Goal: Task Accomplishment & Management: Manage account settings

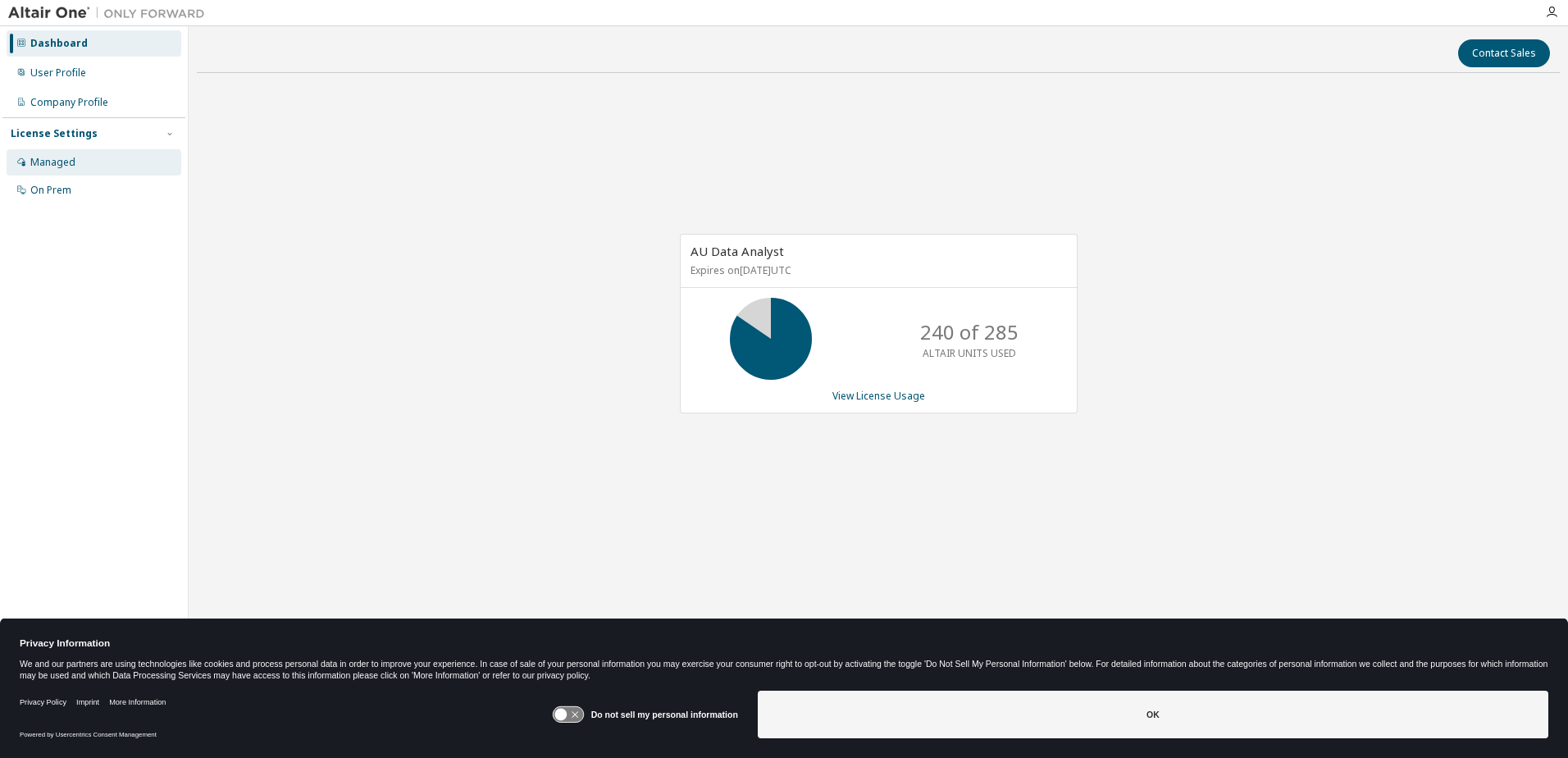
click at [43, 162] on div "Managed" at bounding box center [53, 163] width 45 height 13
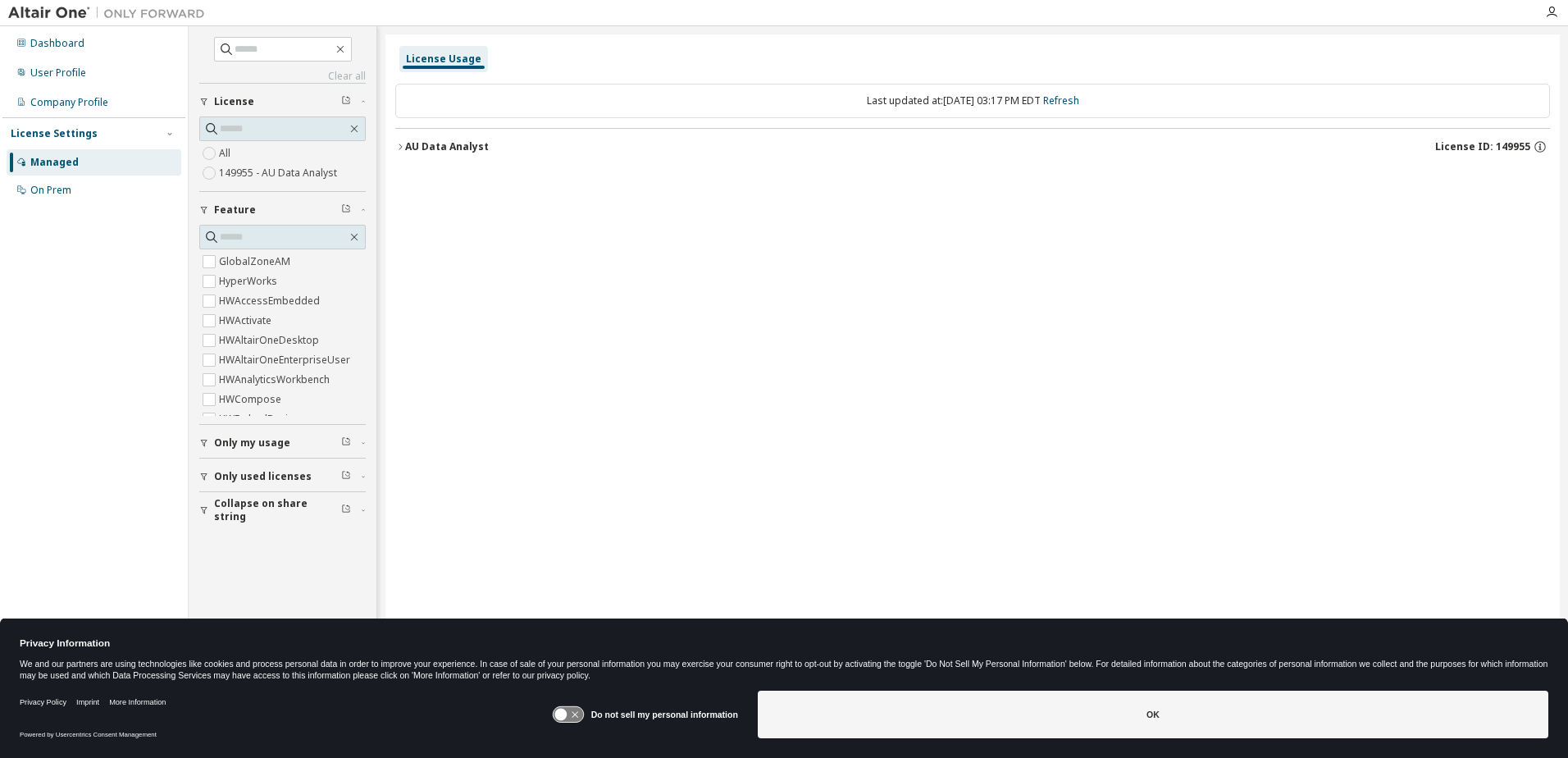
click at [275, 478] on span "Only used licenses" at bounding box center [262, 476] width 97 height 13
click at [47, 185] on div "On Prem" at bounding box center [51, 190] width 41 height 13
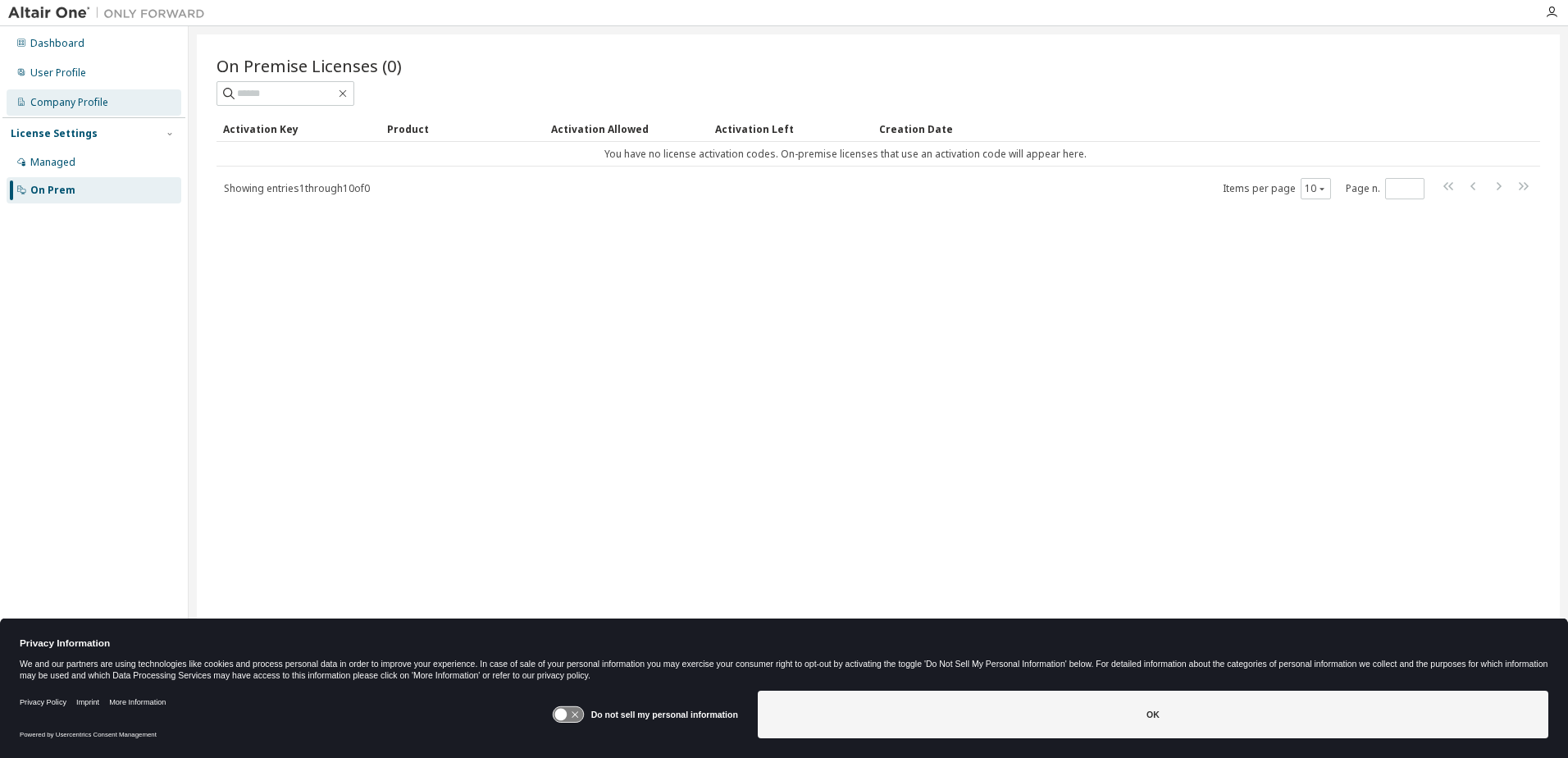
drag, startPoint x: 47, startPoint y: 185, endPoint x: 37, endPoint y: 102, distance: 83.6
click at [37, 102] on div "Company Profile" at bounding box center [69, 103] width 78 height 13
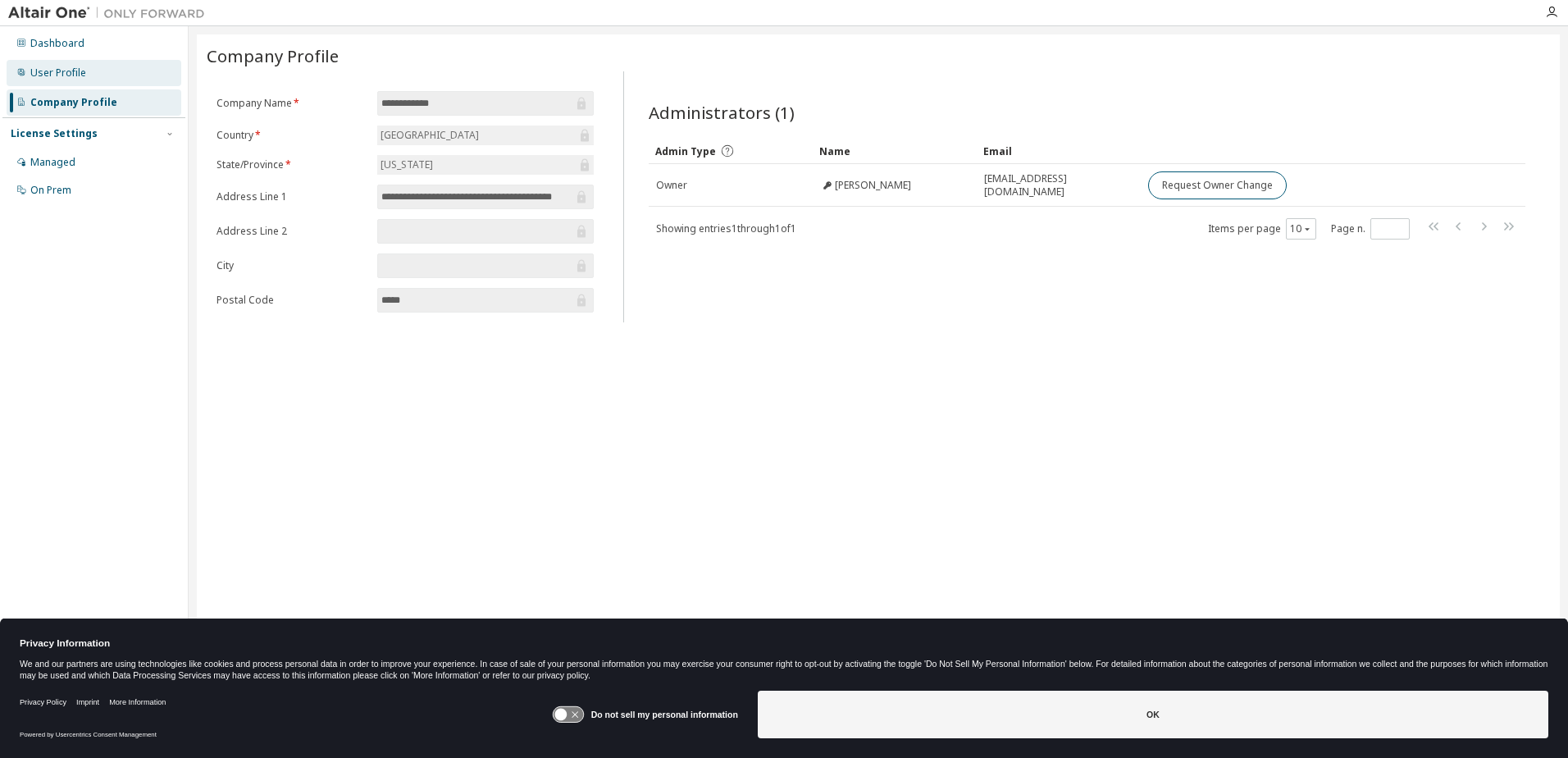
click at [37, 68] on div "User Profile" at bounding box center [59, 73] width 56 height 13
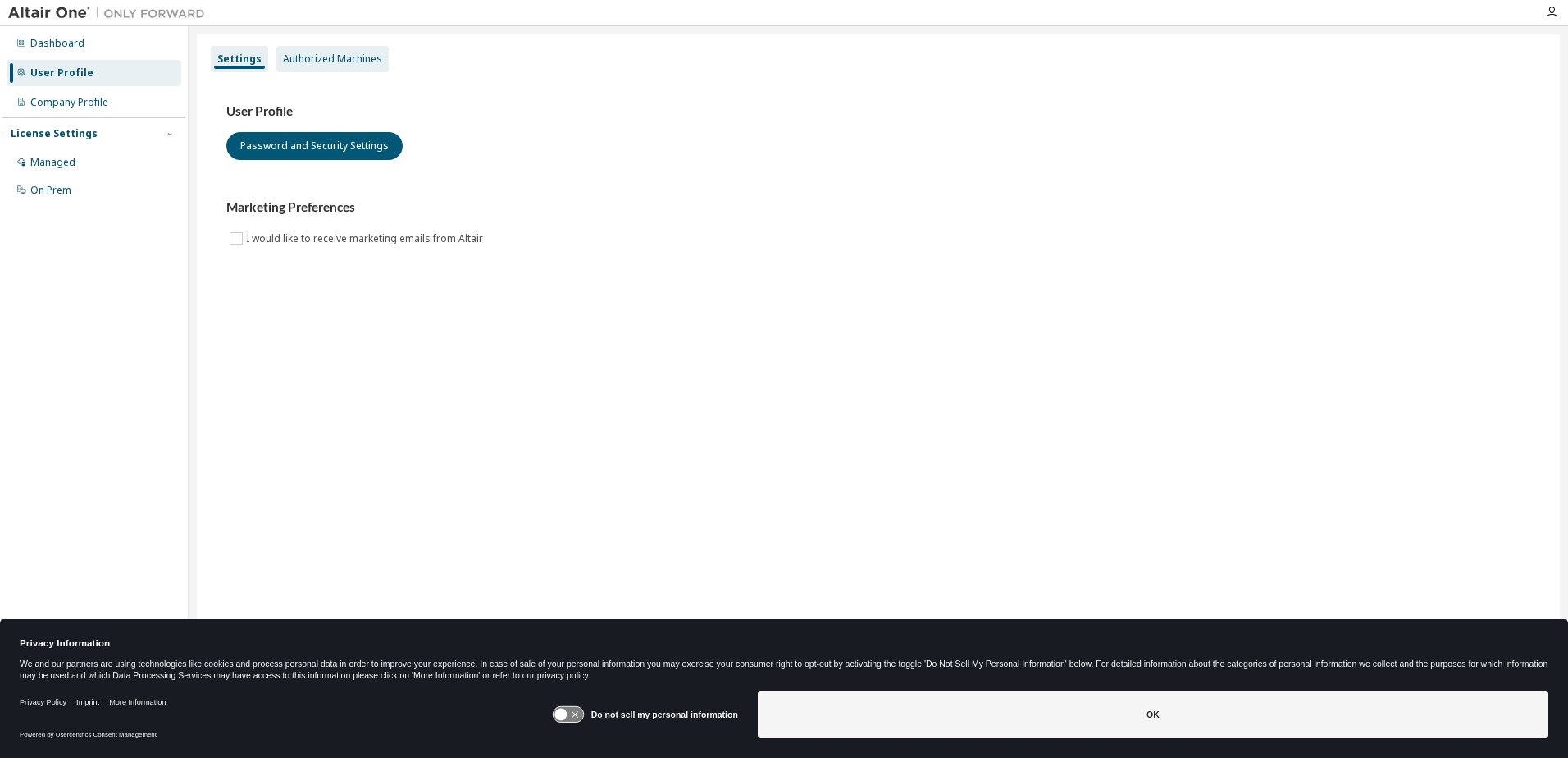
click at [340, 55] on div "Authorized Machines" at bounding box center [332, 60] width 99 height 13
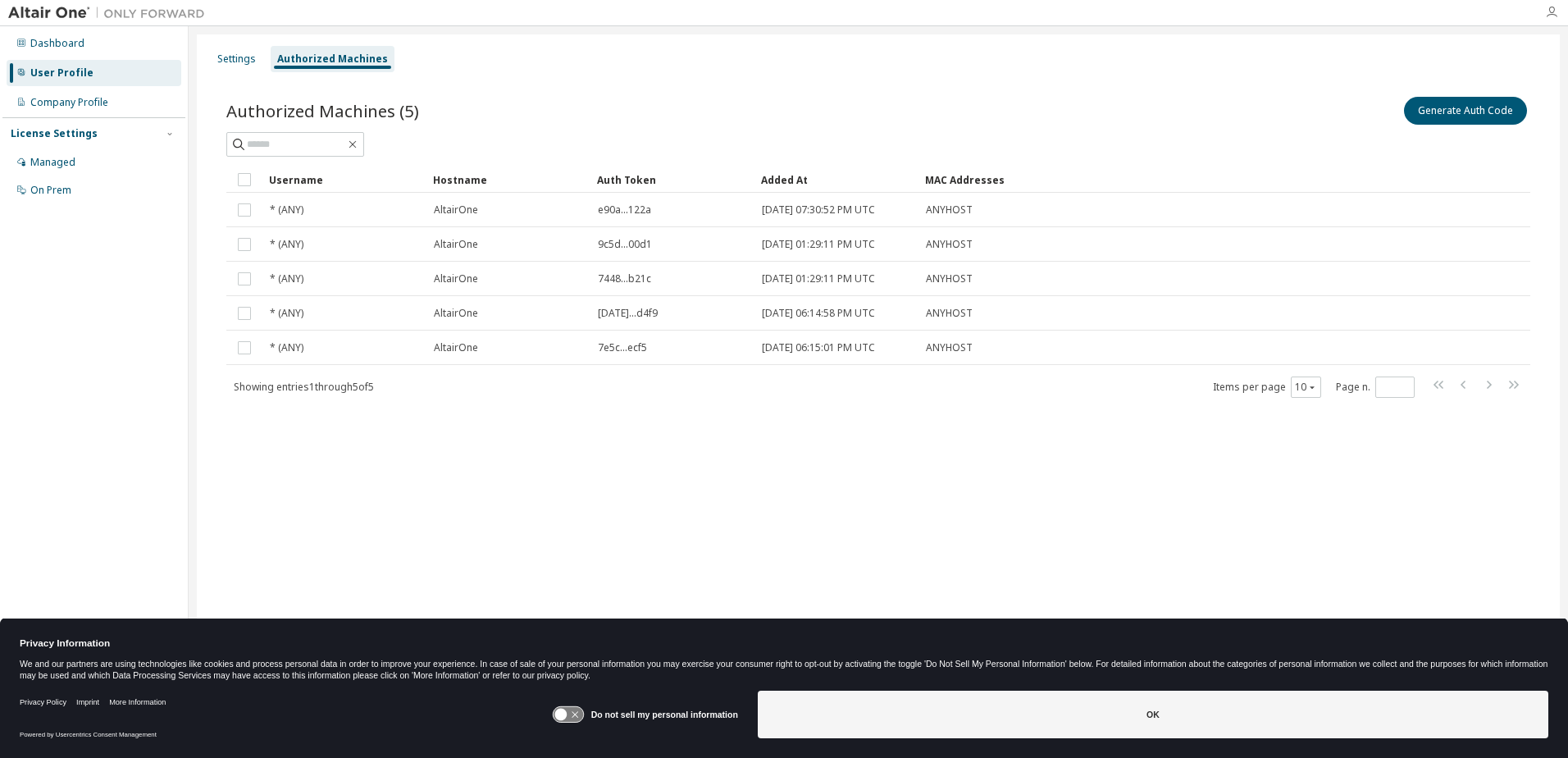
click at [1552, 10] on icon "button" at bounding box center [1552, 13] width 13 height 13
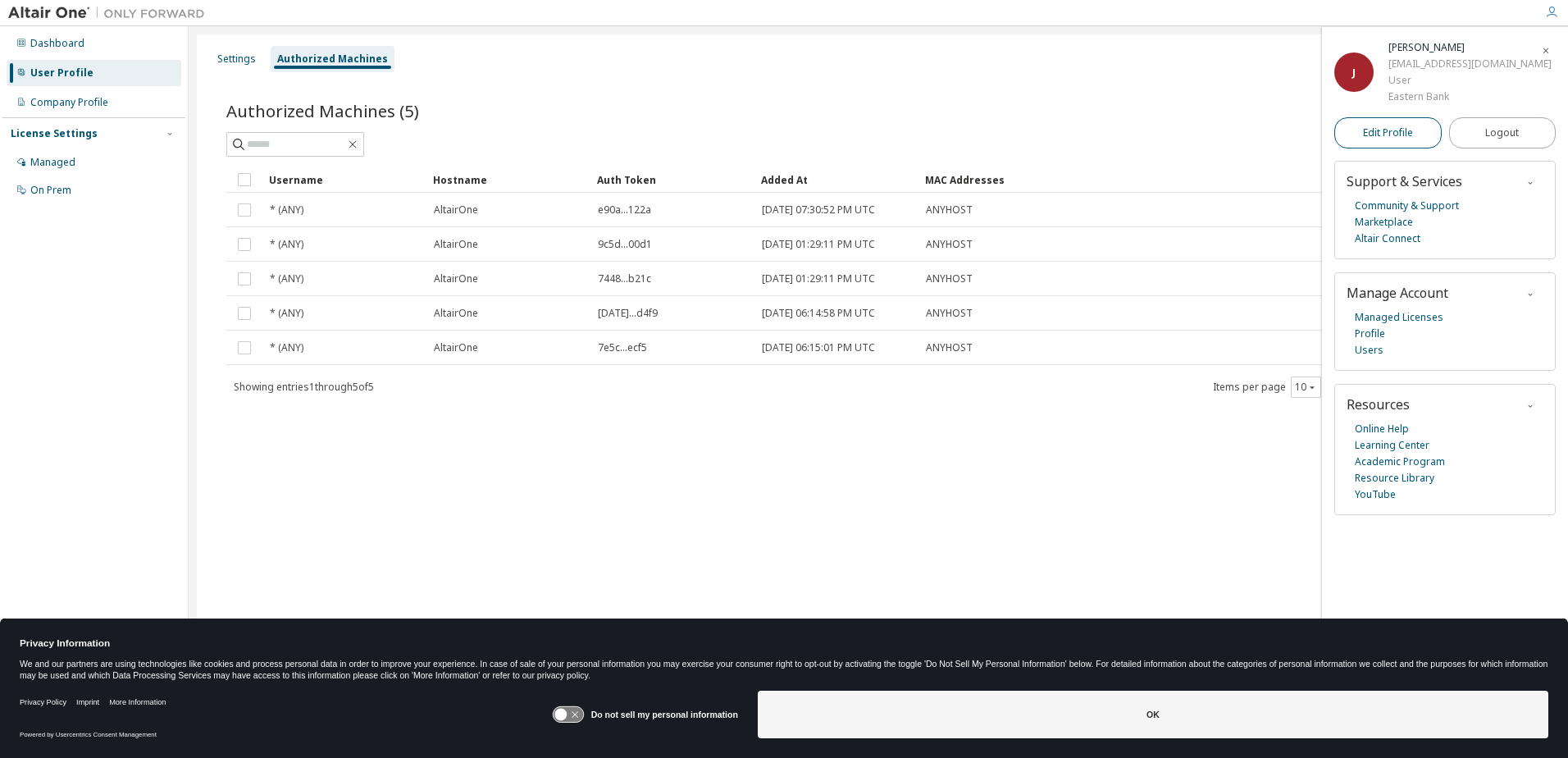
click at [1405, 136] on span "Edit Profile" at bounding box center [1388, 133] width 50 height 13
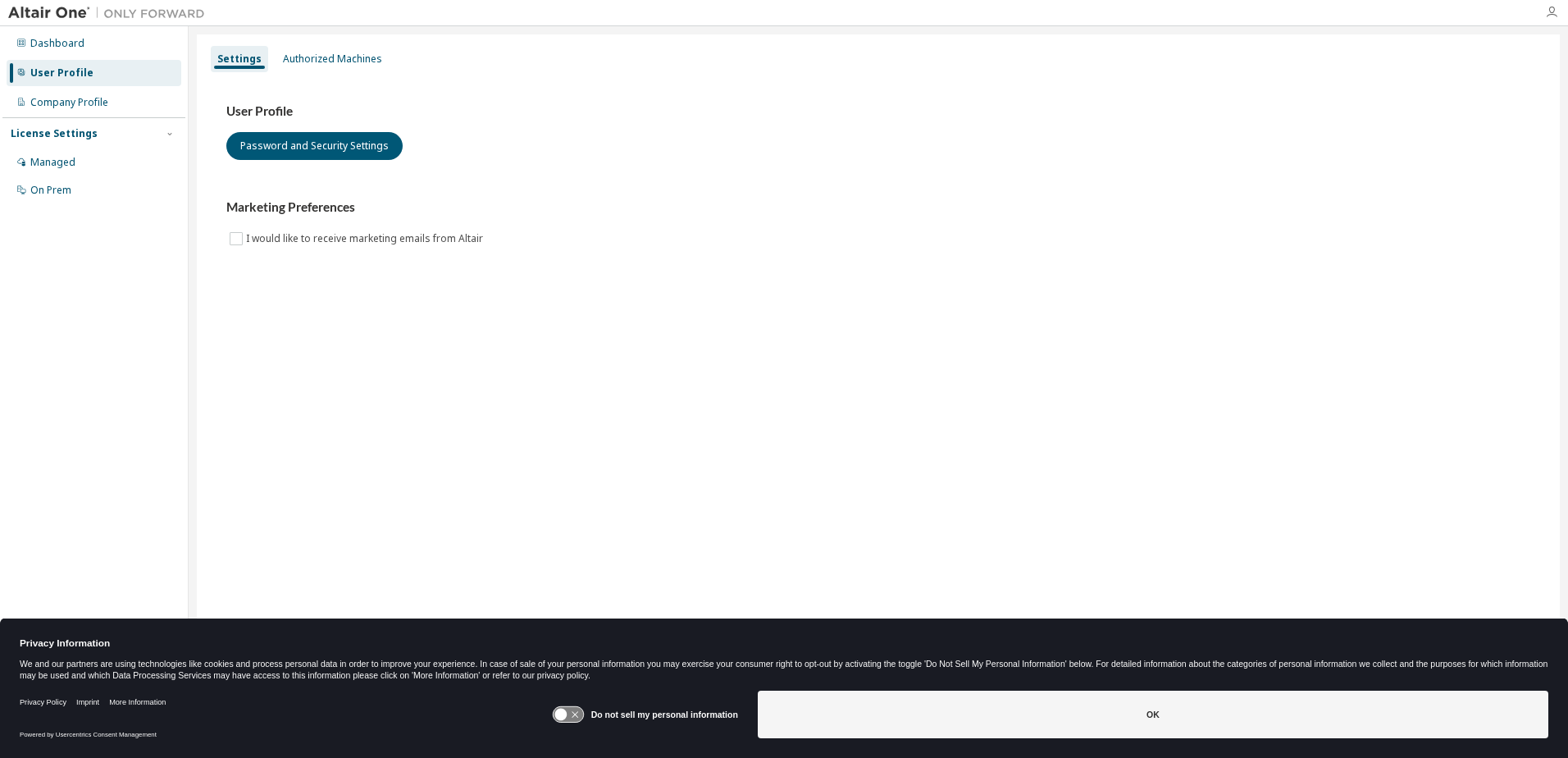
click at [1548, 13] on icon "button" at bounding box center [1552, 13] width 13 height 13
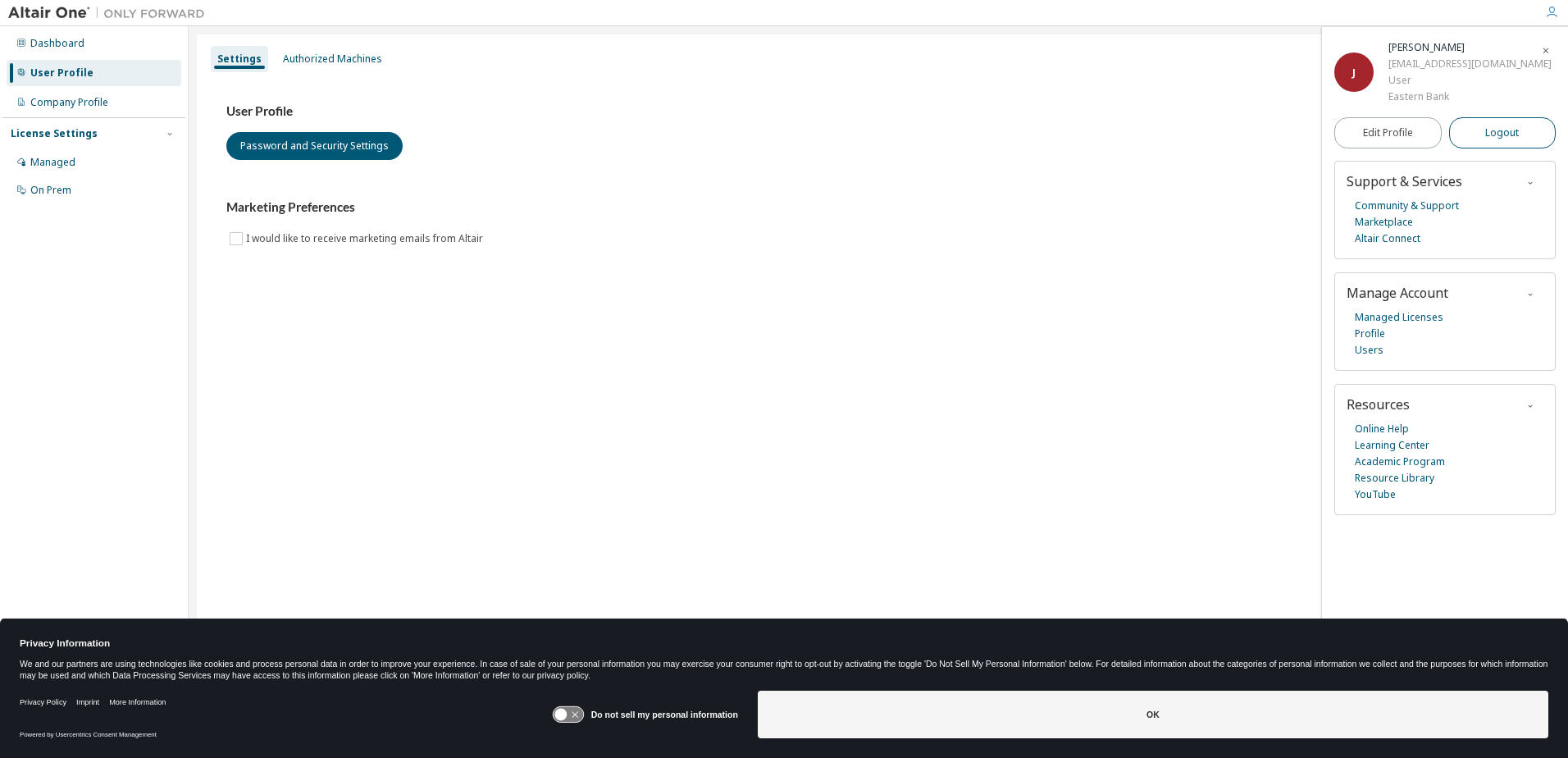
click at [1530, 132] on button "Logout" at bounding box center [1503, 133] width 108 height 31
